Goal: Information Seeking & Learning: Learn about a topic

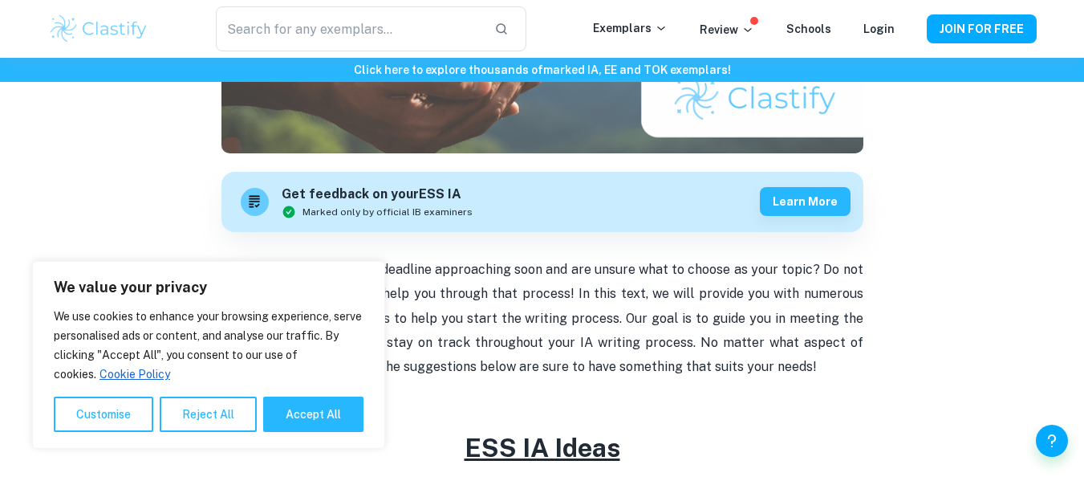
scroll to position [403, 0]
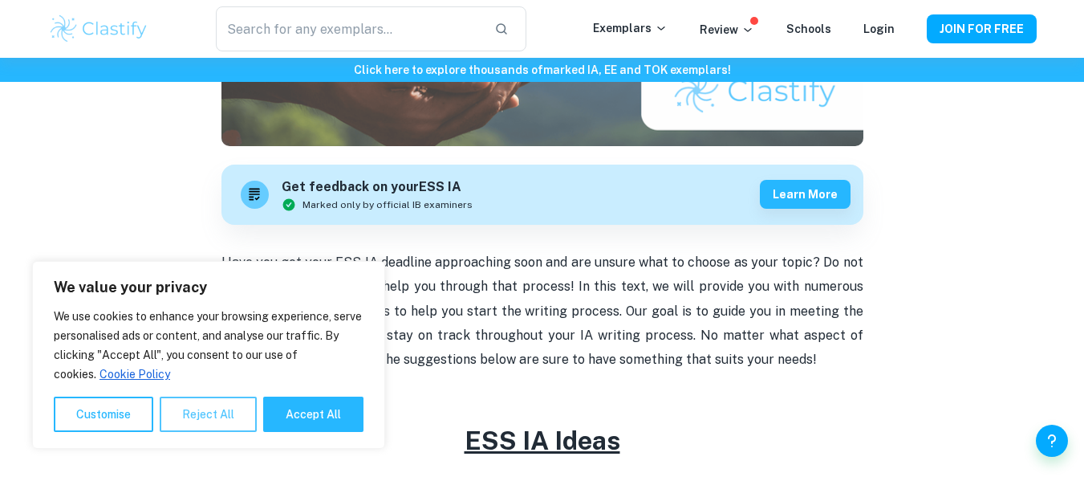
click at [229, 415] on button "Reject All" at bounding box center [208, 413] width 97 height 35
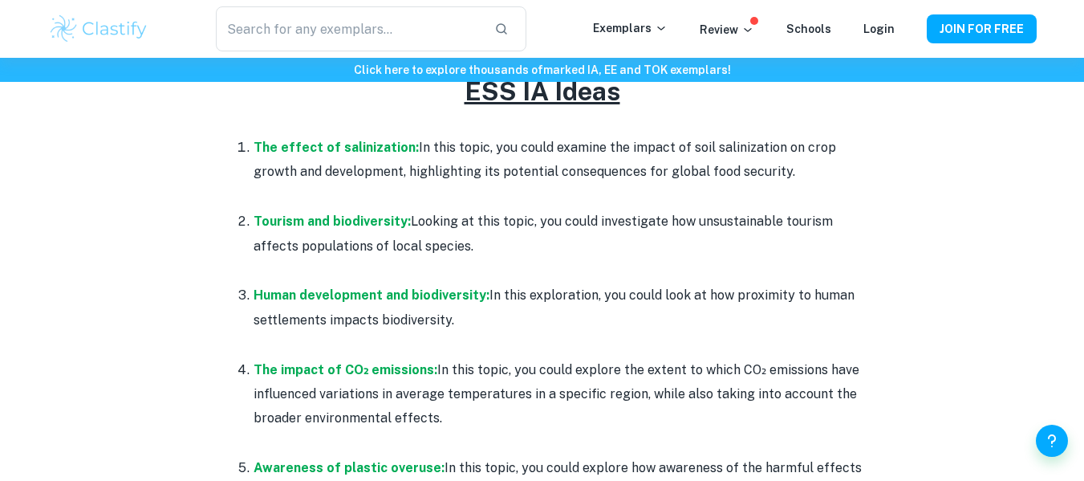
scroll to position [756, 0]
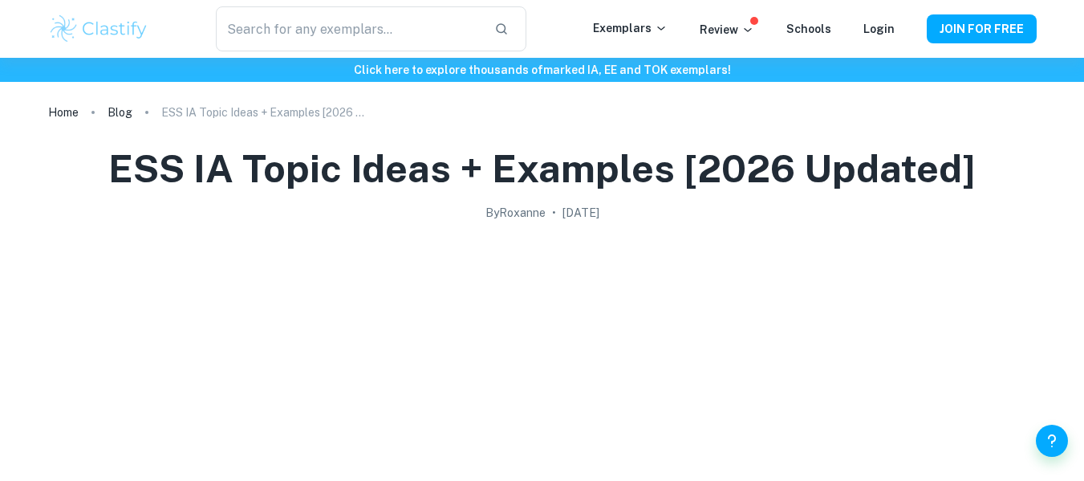
scroll to position [753, 0]
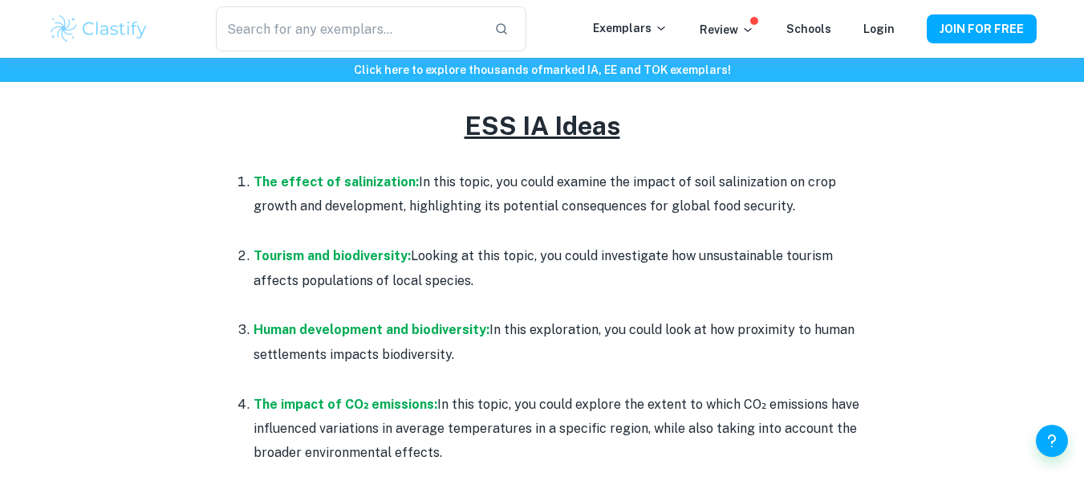
scroll to position [725, 0]
